Goal: Obtain resource: Obtain resource

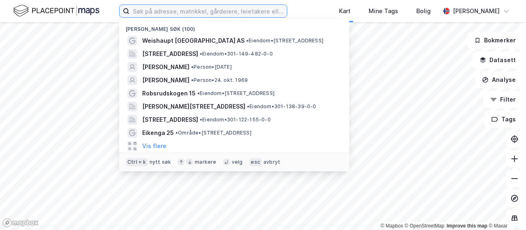
click at [206, 12] on input at bounding box center [207, 11] width 157 height 12
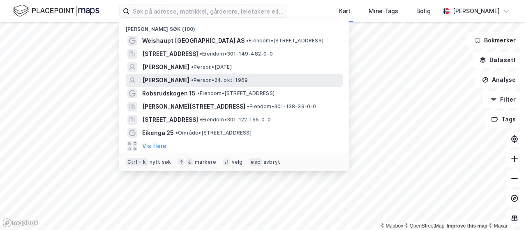
click at [189, 78] on span "[PERSON_NAME]" at bounding box center [165, 80] width 47 height 10
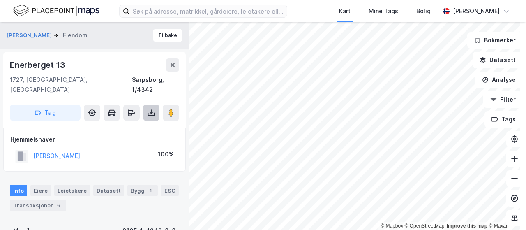
click at [154, 109] on icon at bounding box center [151, 113] width 8 height 8
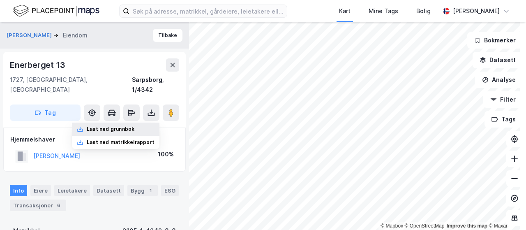
click at [127, 126] on div "Last ned grunnbok" at bounding box center [111, 129] width 48 height 7
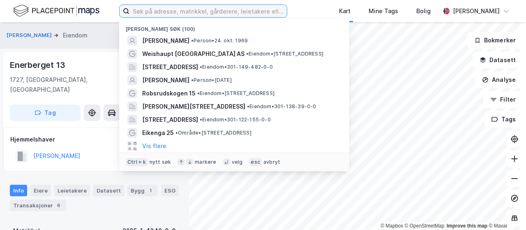
click at [154, 13] on input at bounding box center [207, 11] width 157 height 12
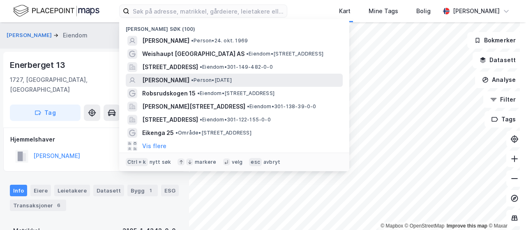
click at [154, 79] on span "[PERSON_NAME]" at bounding box center [165, 80] width 47 height 10
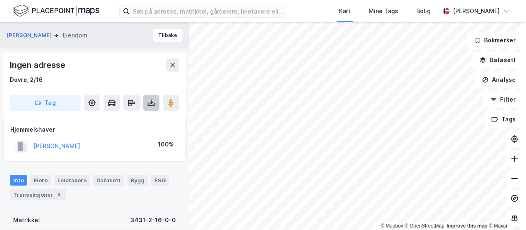
click at [150, 106] on icon at bounding box center [151, 103] width 8 height 8
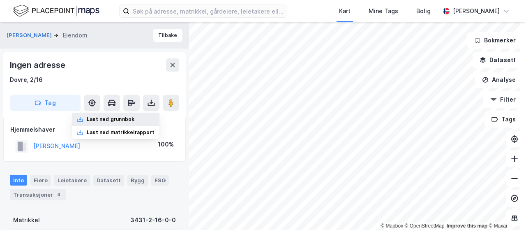
click at [131, 120] on div "Last ned grunnbok" at bounding box center [111, 119] width 48 height 7
